Goal: Task Accomplishment & Management: Manage account settings

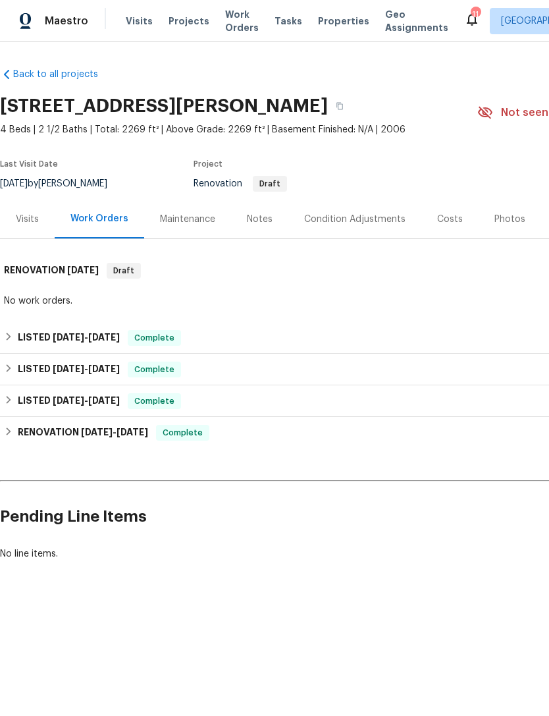
click at [331, 24] on span "Properties" at bounding box center [343, 20] width 51 height 13
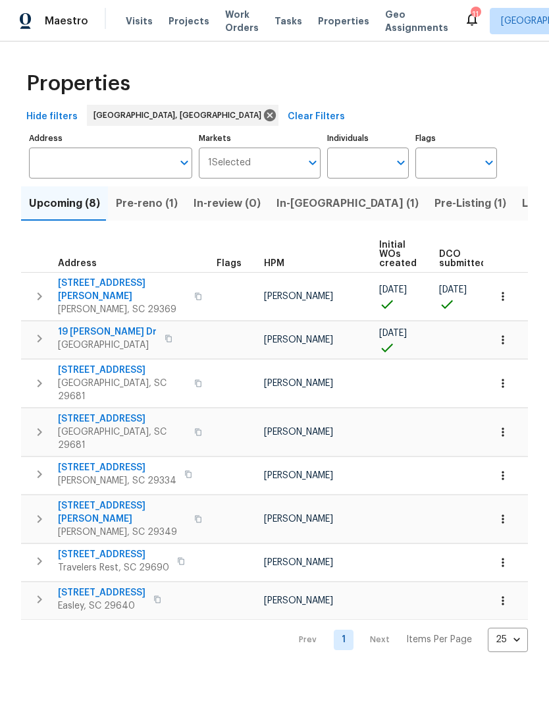
click at [153, 206] on span "Pre-reno (1)" at bounding box center [147, 203] width 62 height 18
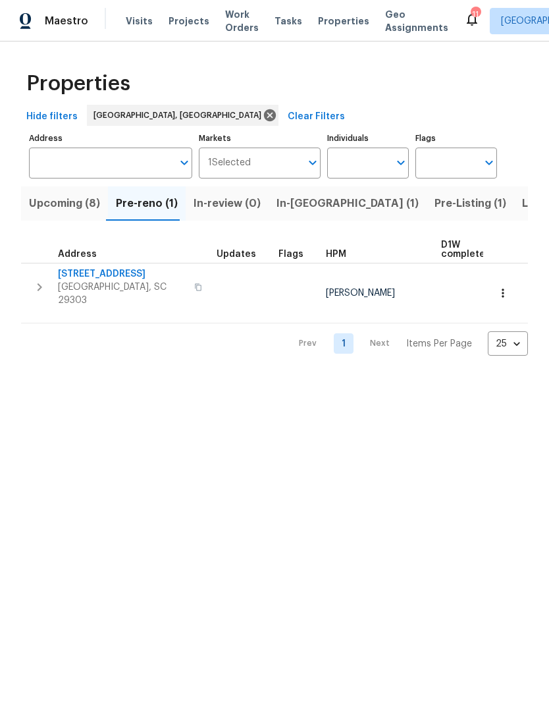
click at [309, 206] on span "In-reno (1)" at bounding box center [348, 203] width 142 height 18
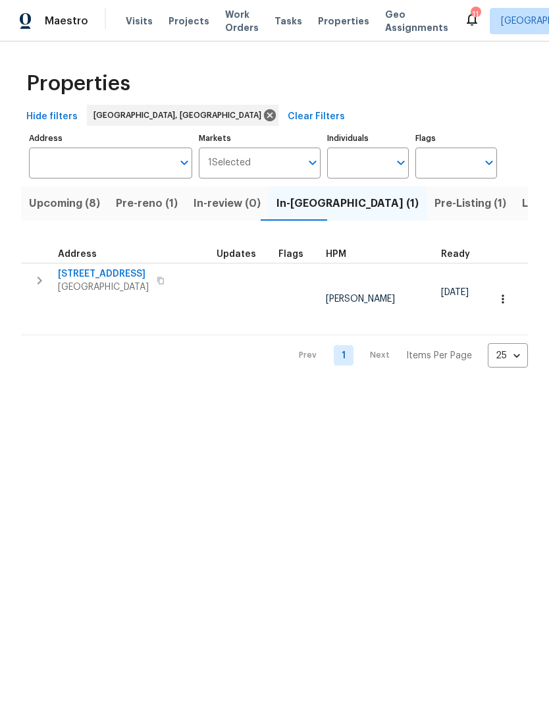
click at [427, 215] on button "Pre-Listing (1)" at bounding box center [471, 203] width 88 height 34
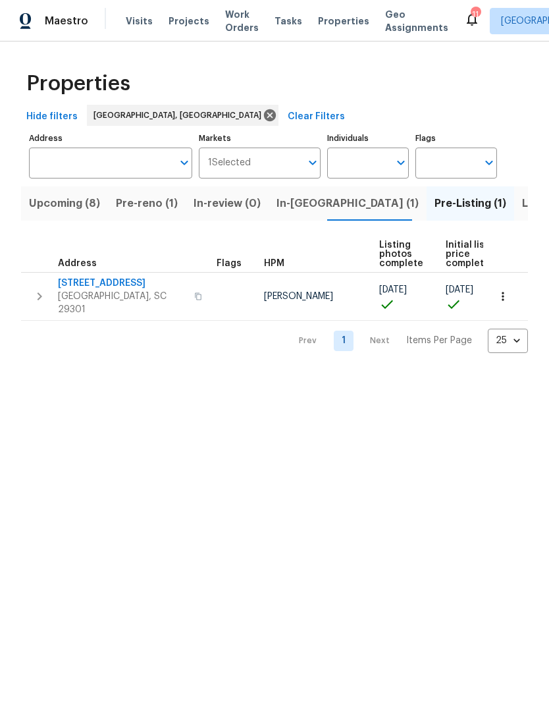
click at [522, 207] on span "Listed (32)" at bounding box center [550, 203] width 56 height 18
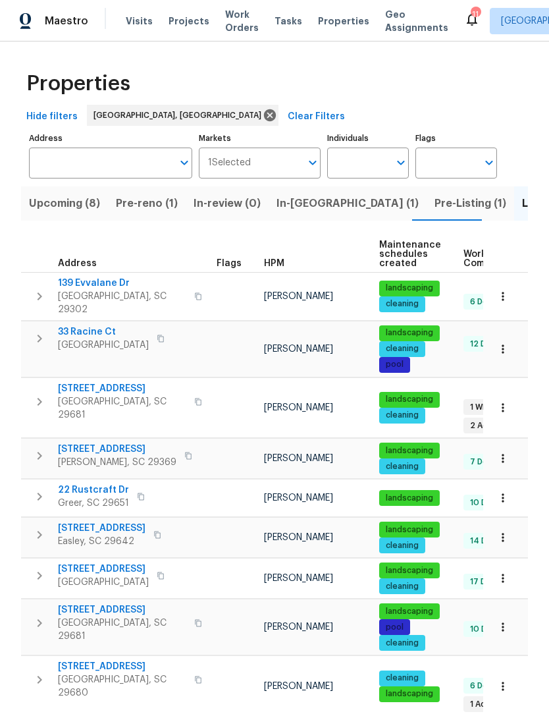
click at [103, 283] on span "139 Evvalane Dr" at bounding box center [122, 283] width 128 height 13
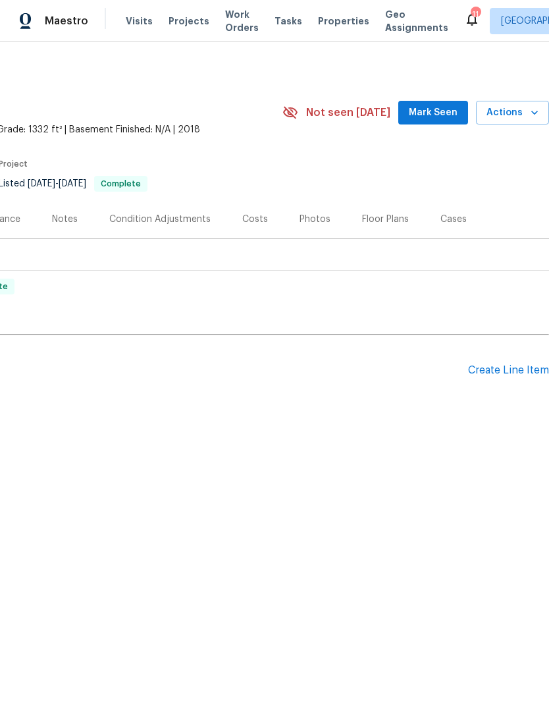
scroll to position [0, 195]
click at [433, 109] on span "Mark Seen" at bounding box center [433, 113] width 49 height 16
click at [516, 120] on span "Actions" at bounding box center [513, 113] width 52 height 16
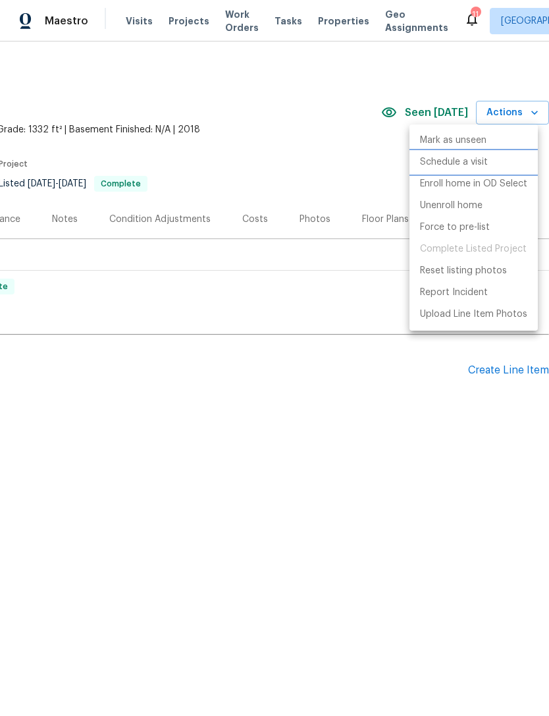
click at [477, 167] on p "Schedule a visit" at bounding box center [454, 162] width 68 height 14
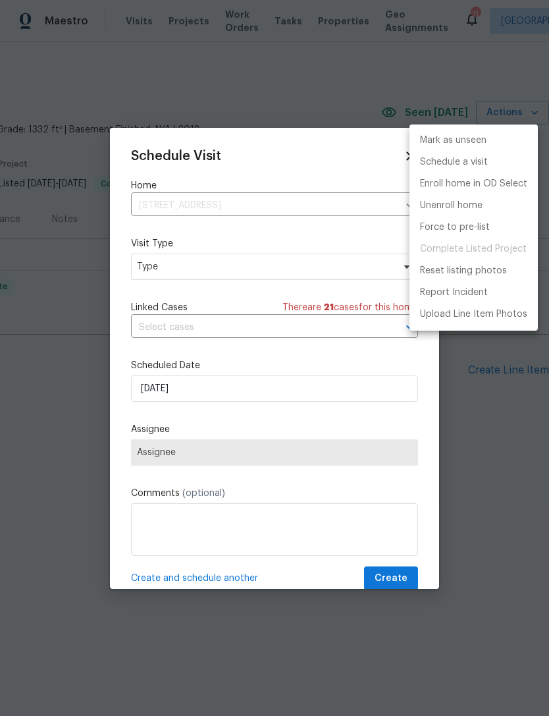
click at [254, 275] on div at bounding box center [274, 358] width 549 height 716
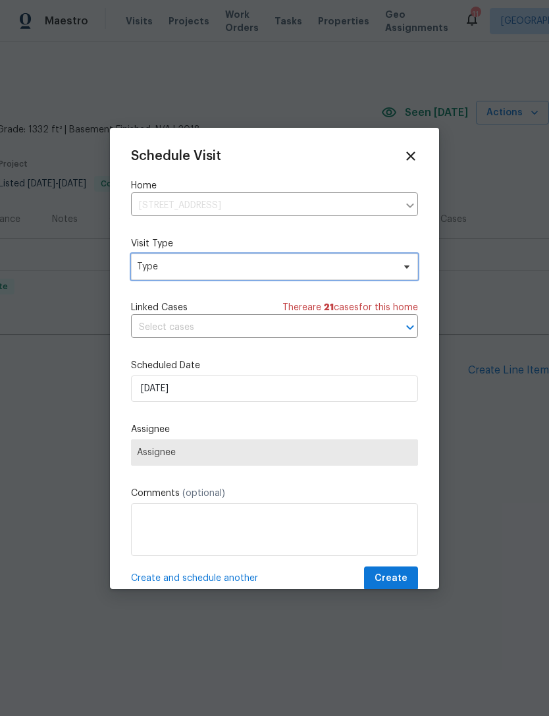
click at [255, 271] on span "Type" at bounding box center [265, 266] width 256 height 13
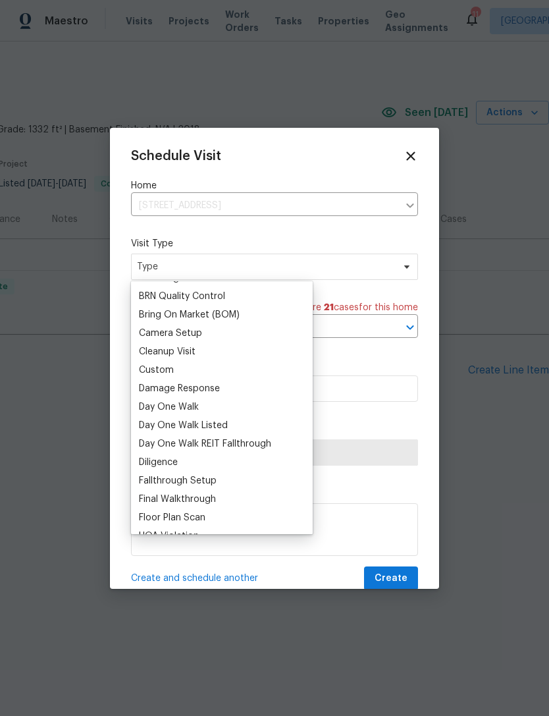
scroll to position [131, 0]
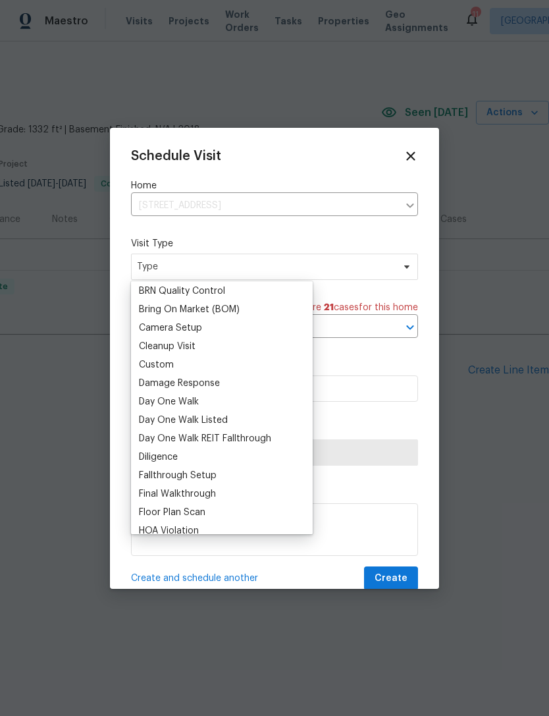
click at [416, 152] on icon at bounding box center [411, 156] width 14 height 14
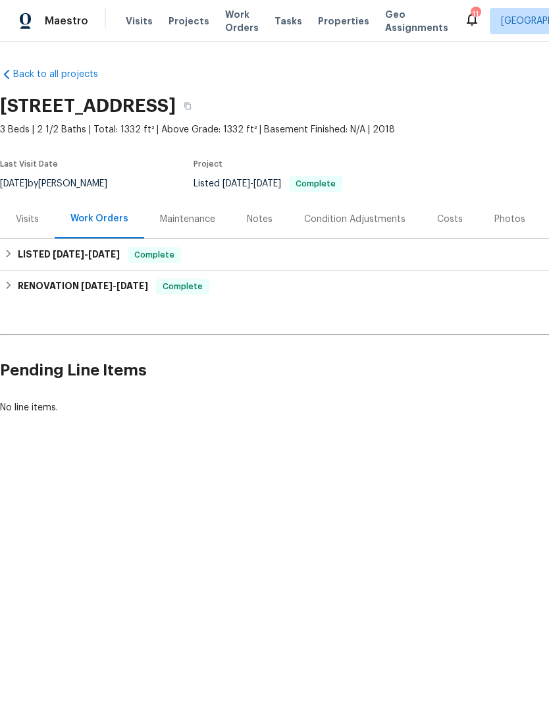
scroll to position [0, 0]
click at [31, 227] on div "Visits" at bounding box center [27, 219] width 55 height 39
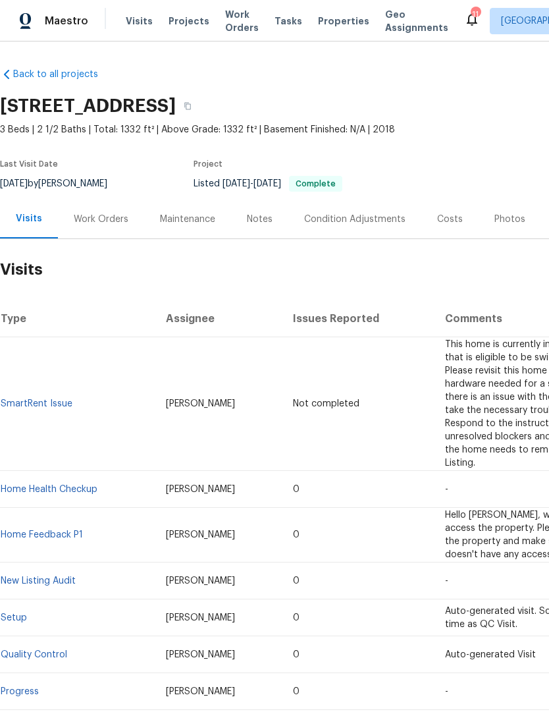
click at [53, 400] on link "SmartRent Issue" at bounding box center [37, 403] width 72 height 9
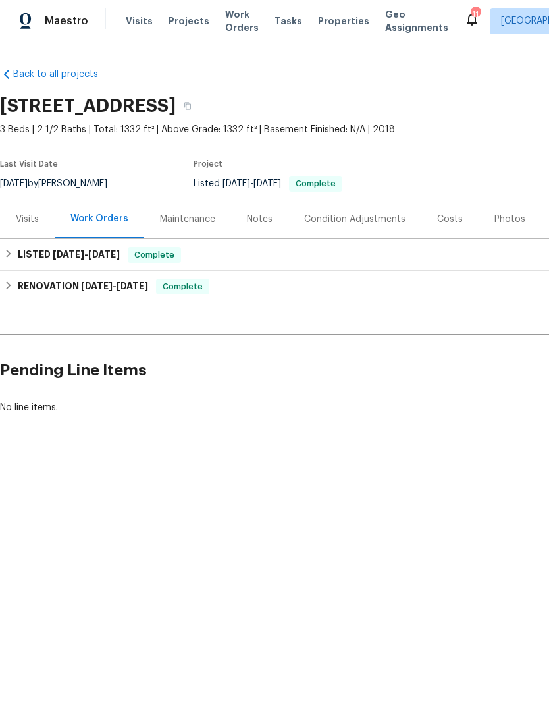
click at [36, 219] on div "Visits" at bounding box center [27, 219] width 23 height 13
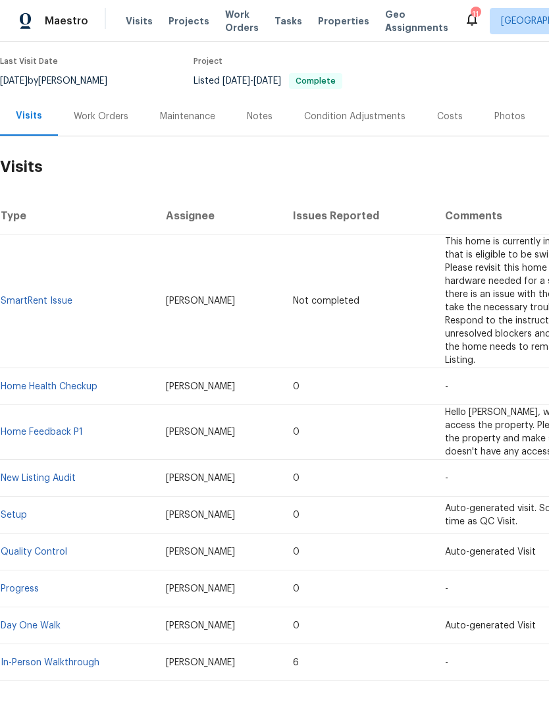
scroll to position [102, 0]
click at [189, 310] on td "[PERSON_NAME]" at bounding box center [219, 302] width 128 height 134
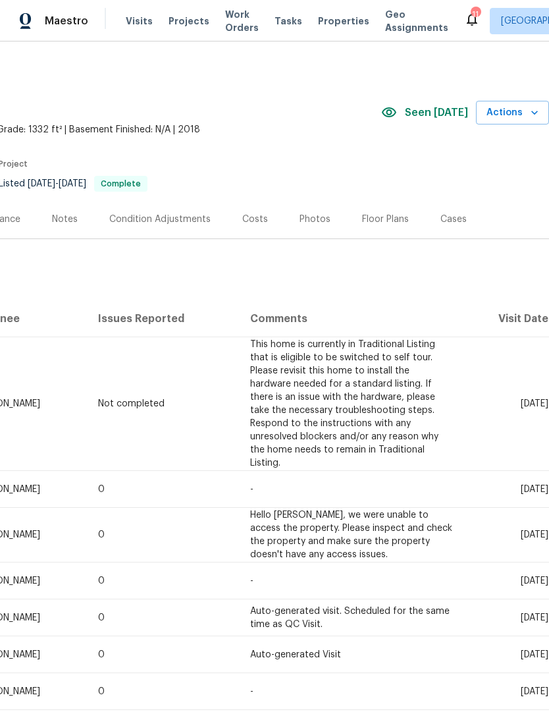
scroll to position [0, 195]
click at [510, 117] on span "Actions" at bounding box center [513, 113] width 52 height 16
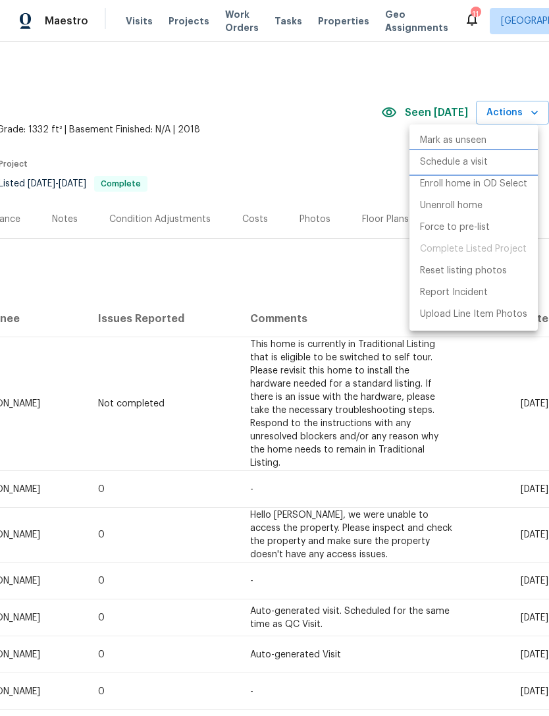
click at [489, 167] on li "Schedule a visit" at bounding box center [474, 162] width 128 height 22
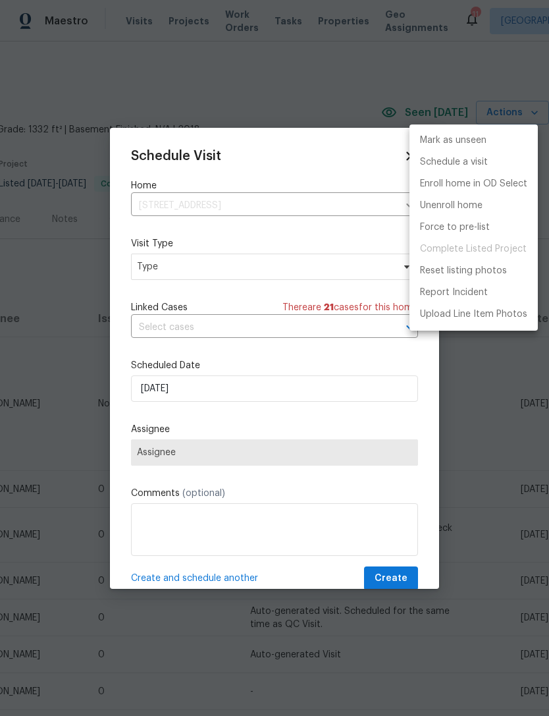
click at [289, 269] on div at bounding box center [274, 358] width 549 height 716
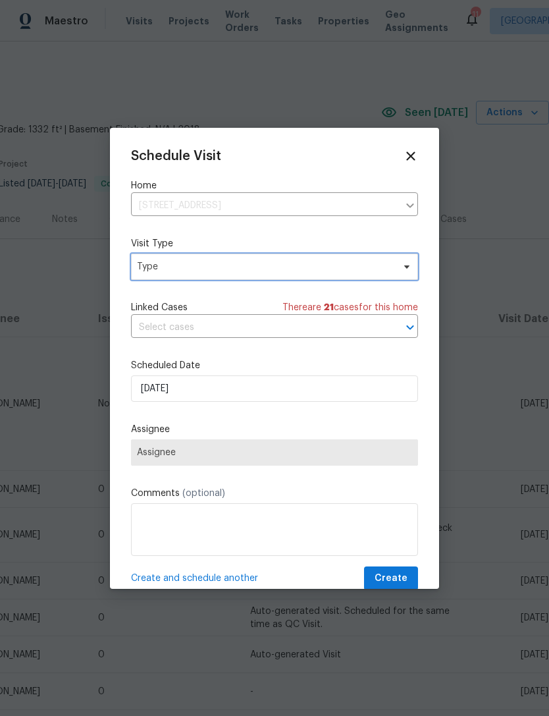
click at [323, 264] on span "Type" at bounding box center [265, 266] width 256 height 13
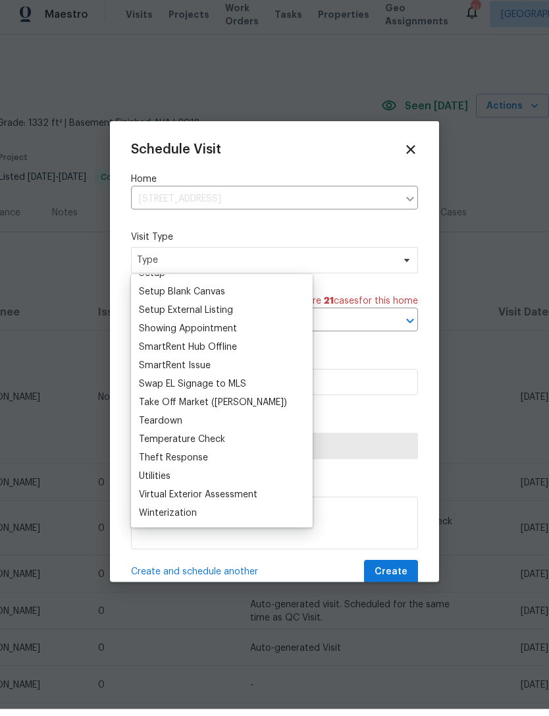
scroll to position [1101, 0]
click at [426, 149] on div "Schedule Visit Home 139 Evvalane Dr, Spartanburg, SC 29302 ​ Visit Type Type Li…" at bounding box center [274, 358] width 329 height 461
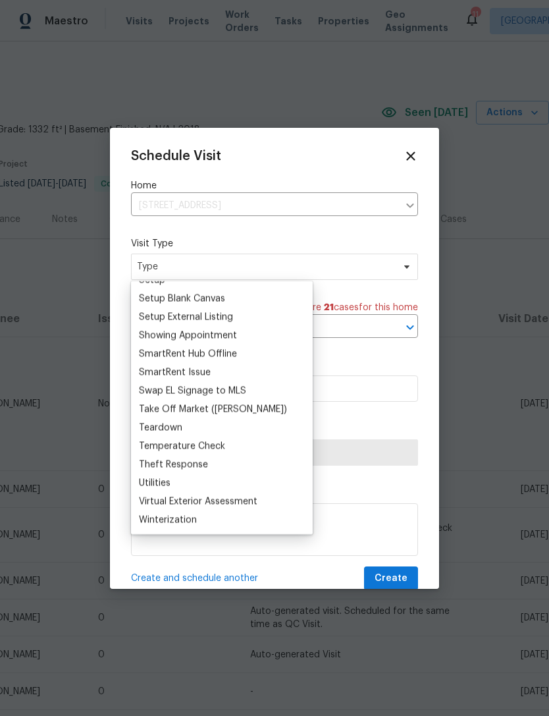
click at [425, 148] on div "Schedule Visit Home 139 Evvalane Dr, Spartanburg, SC 29302 ​ Visit Type Type Li…" at bounding box center [274, 358] width 329 height 461
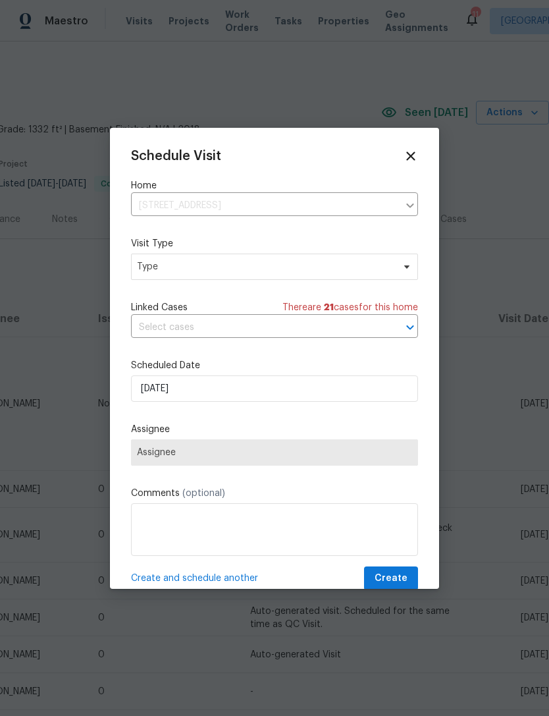
click at [404, 162] on icon at bounding box center [411, 156] width 14 height 14
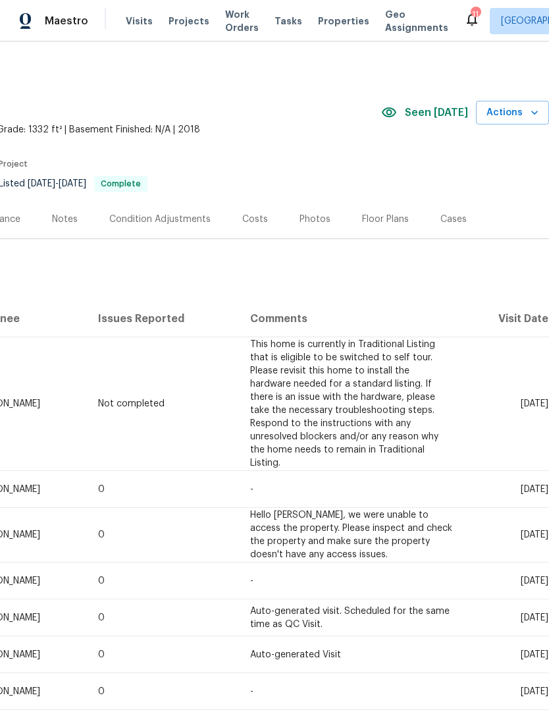
scroll to position [0, 195]
click at [516, 108] on span "Actions" at bounding box center [513, 113] width 52 height 16
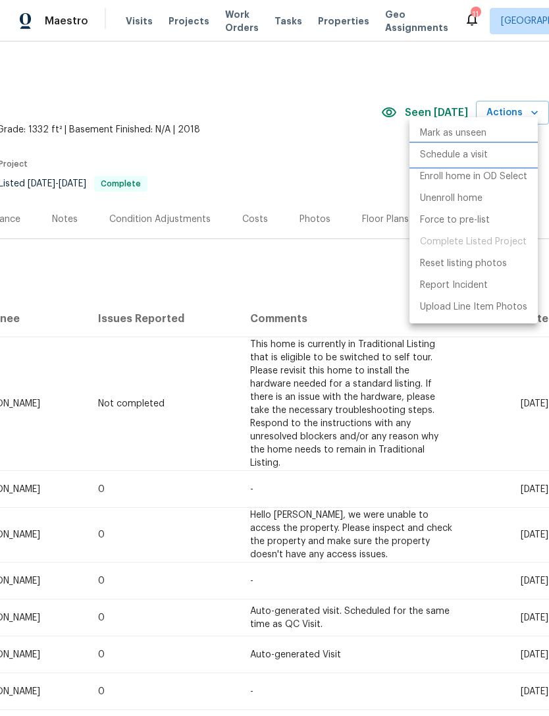
click at [483, 156] on p "Schedule a visit" at bounding box center [454, 155] width 68 height 14
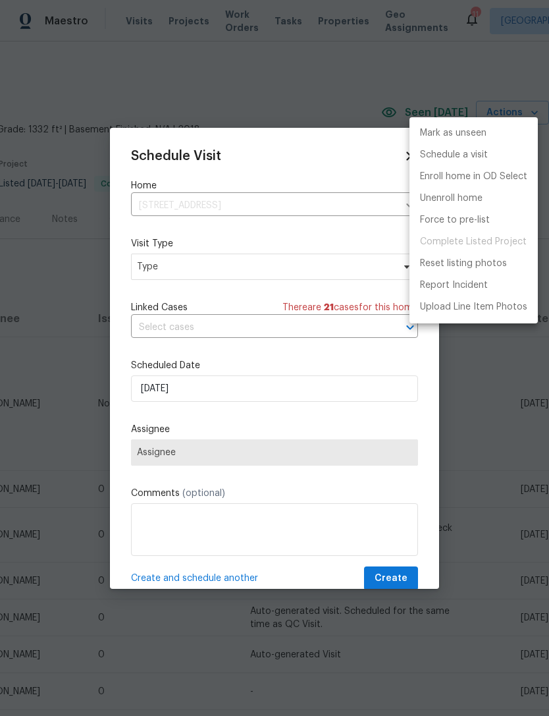
click at [276, 273] on div at bounding box center [274, 358] width 549 height 716
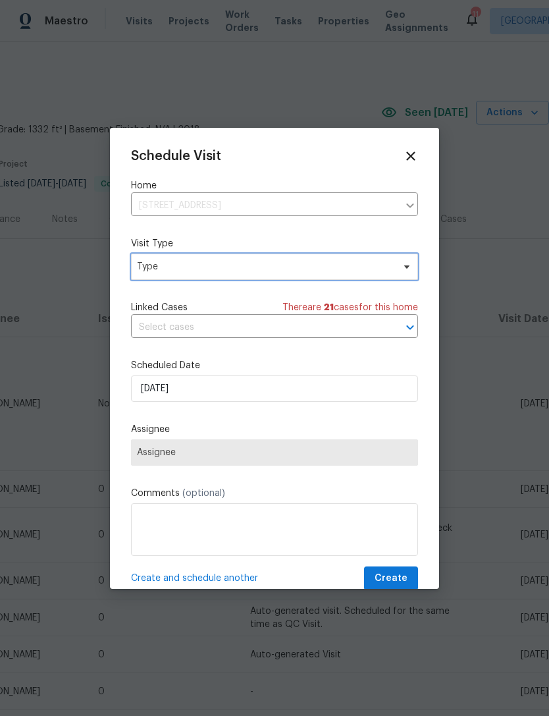
click at [414, 268] on span "Type" at bounding box center [274, 267] width 287 height 26
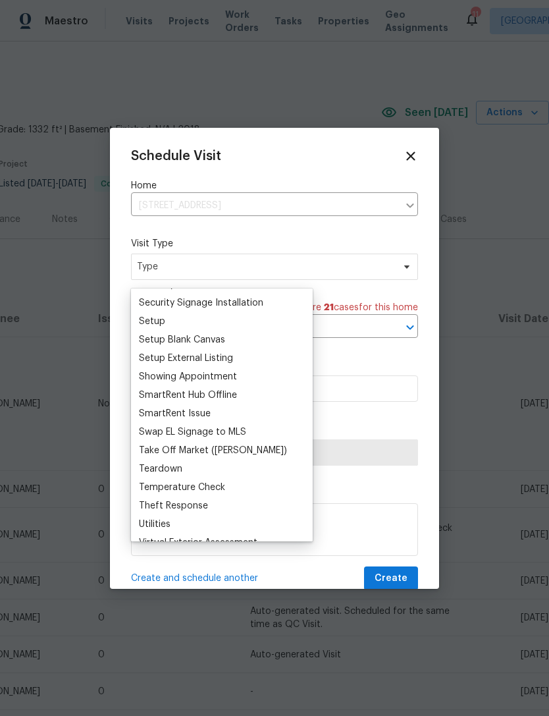
scroll to position [1068, 0]
click at [207, 410] on div "SmartRent Issue" at bounding box center [175, 412] width 72 height 13
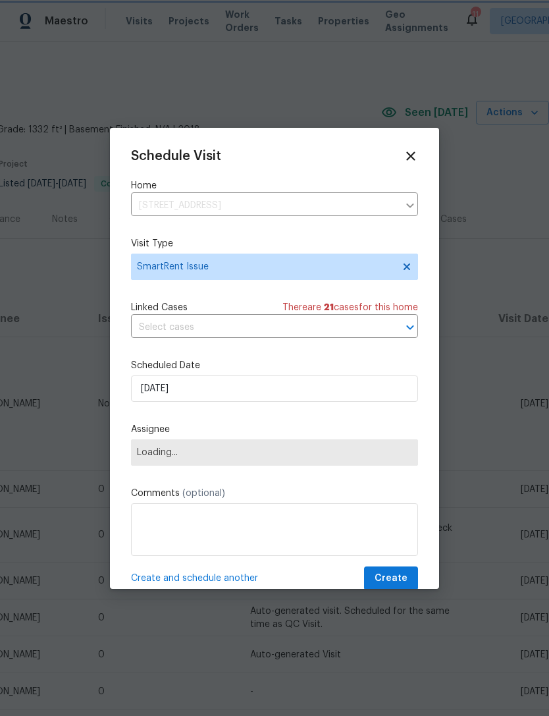
scroll to position [7, 0]
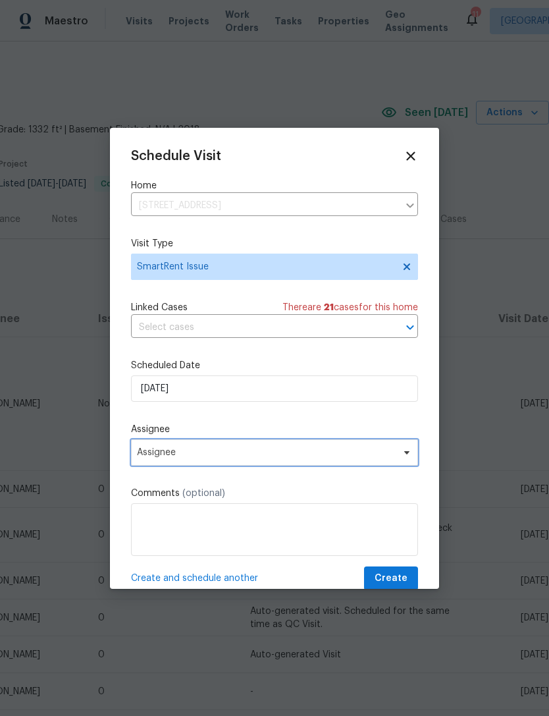
click at [233, 458] on span "Assignee" at bounding box center [266, 452] width 258 height 11
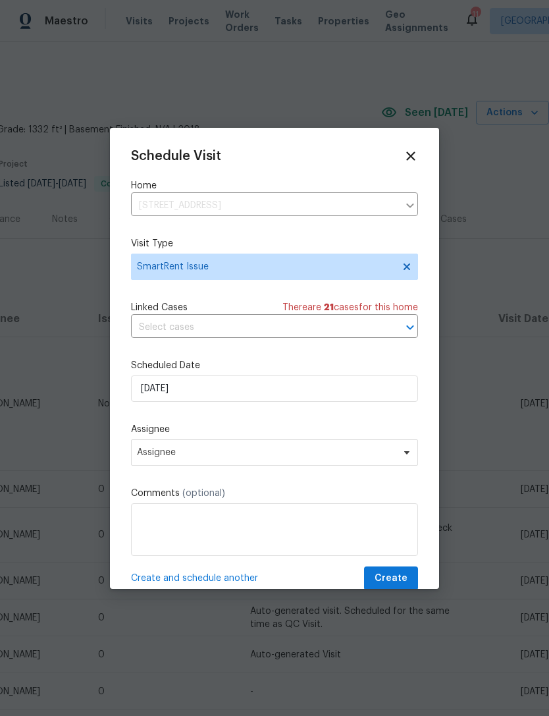
scroll to position [7, 0]
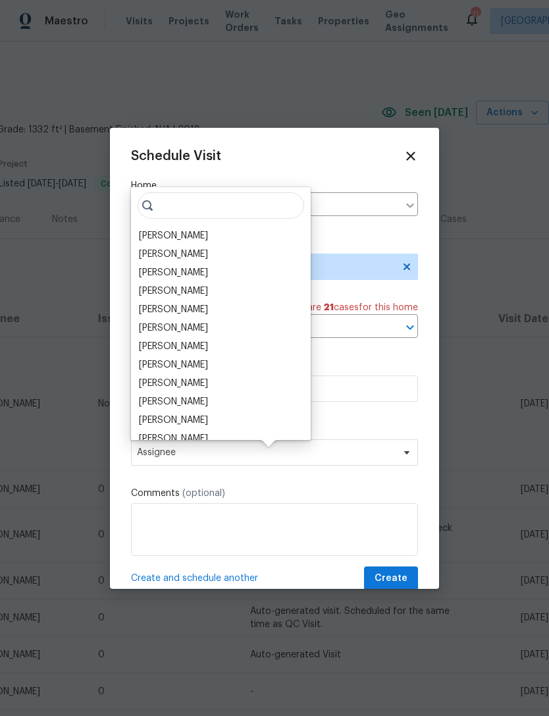
click at [169, 290] on div "Alex Baum" at bounding box center [173, 290] width 69 height 13
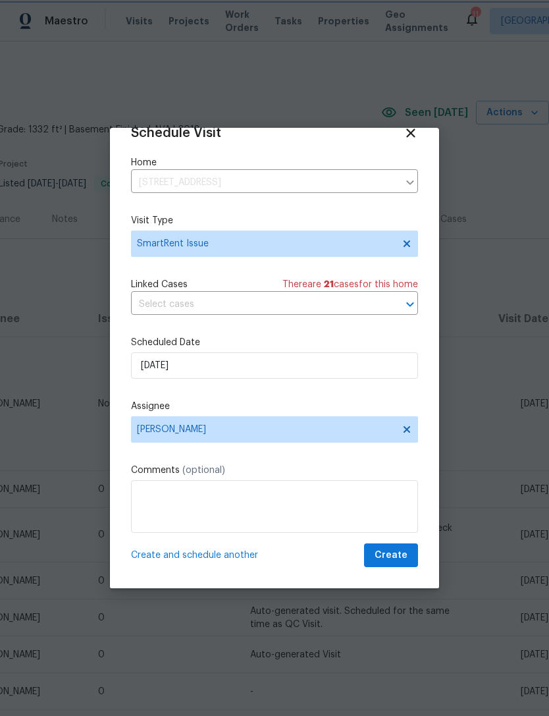
scroll to position [26, 0]
click at [393, 555] on span "Create" at bounding box center [391, 555] width 33 height 16
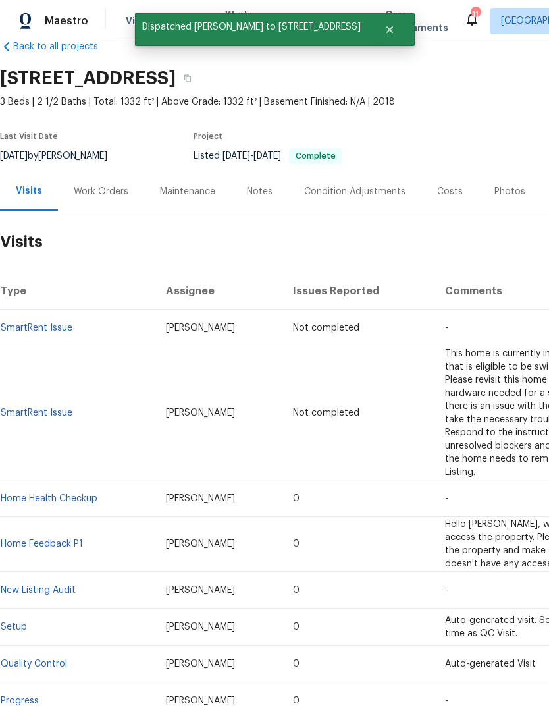
scroll to position [28, 0]
